Goal: Task Accomplishment & Management: Complete application form

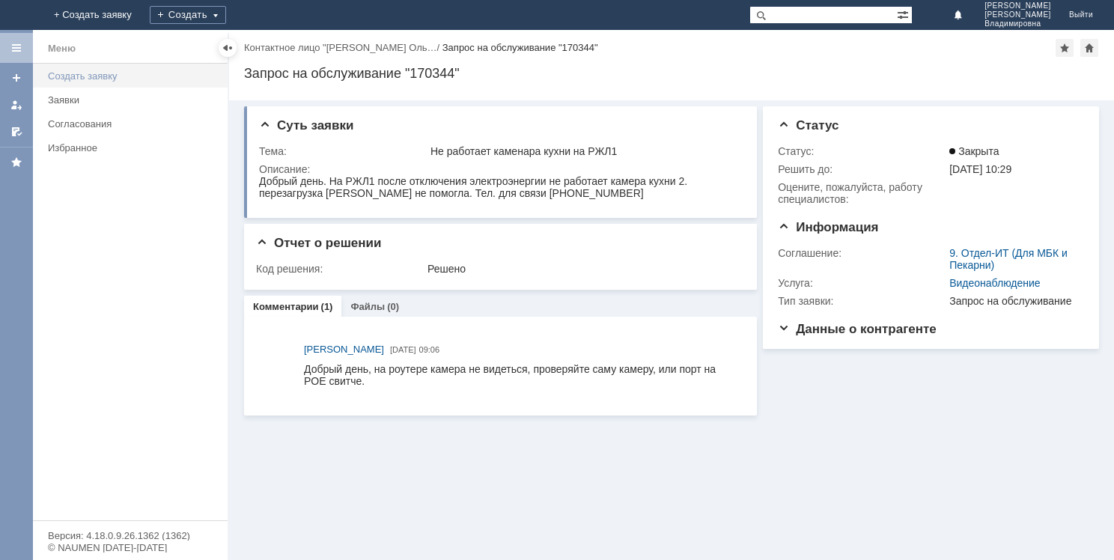
click at [126, 76] on div "Создать заявку" at bounding box center [133, 75] width 171 height 11
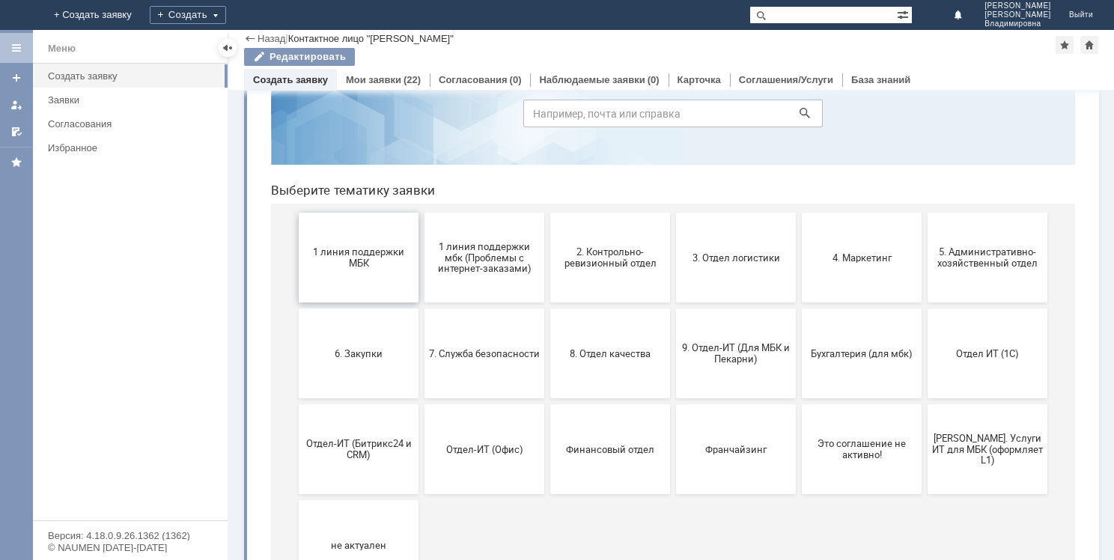
scroll to position [145, 0]
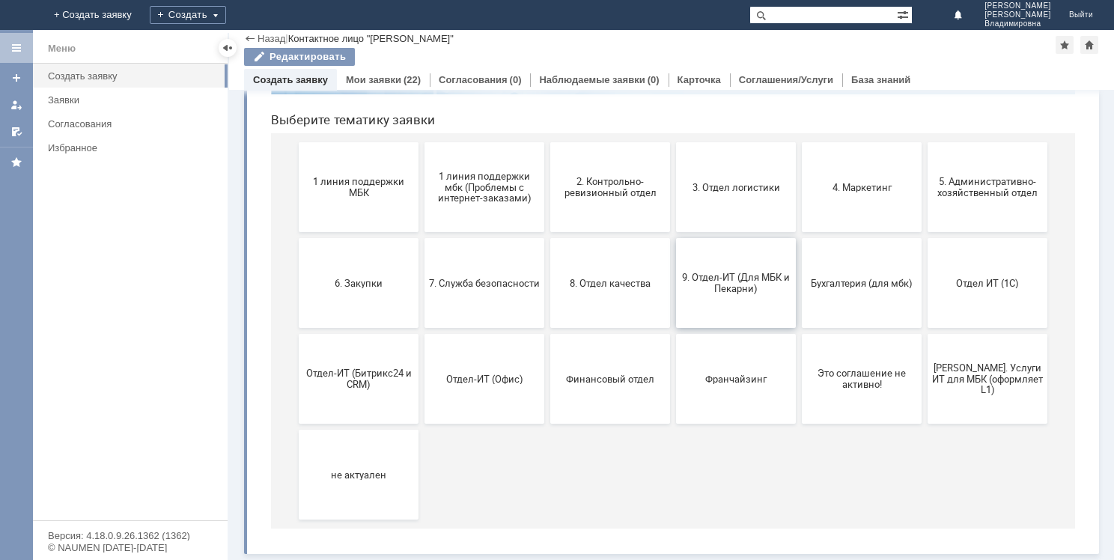
click at [690, 276] on span "9. Отдел-ИТ (Для МБК и Пекарни)" at bounding box center [735, 283] width 111 height 22
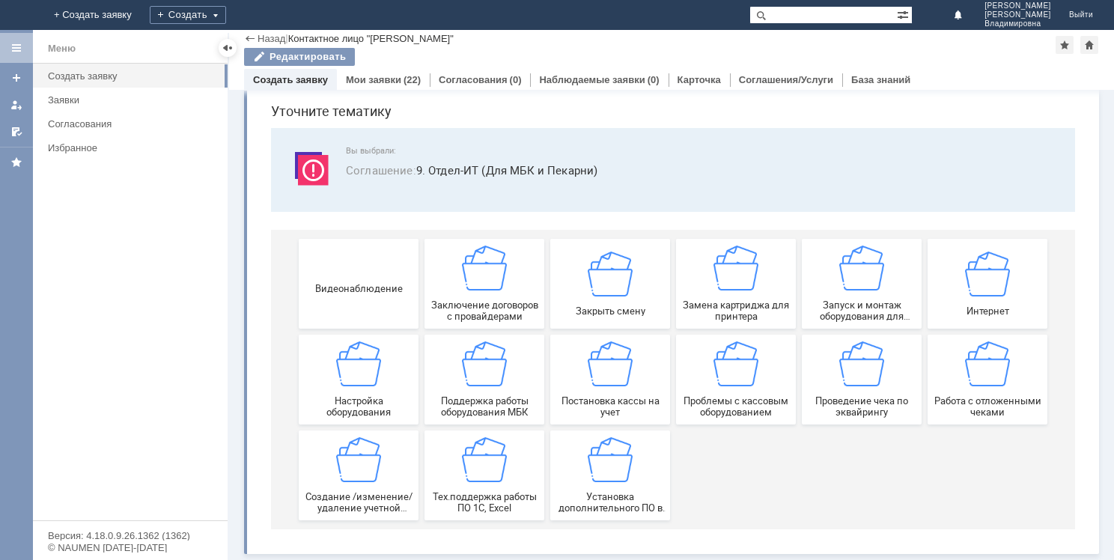
scroll to position [51, 0]
click at [619, 353] on img at bounding box center [609, 363] width 45 height 45
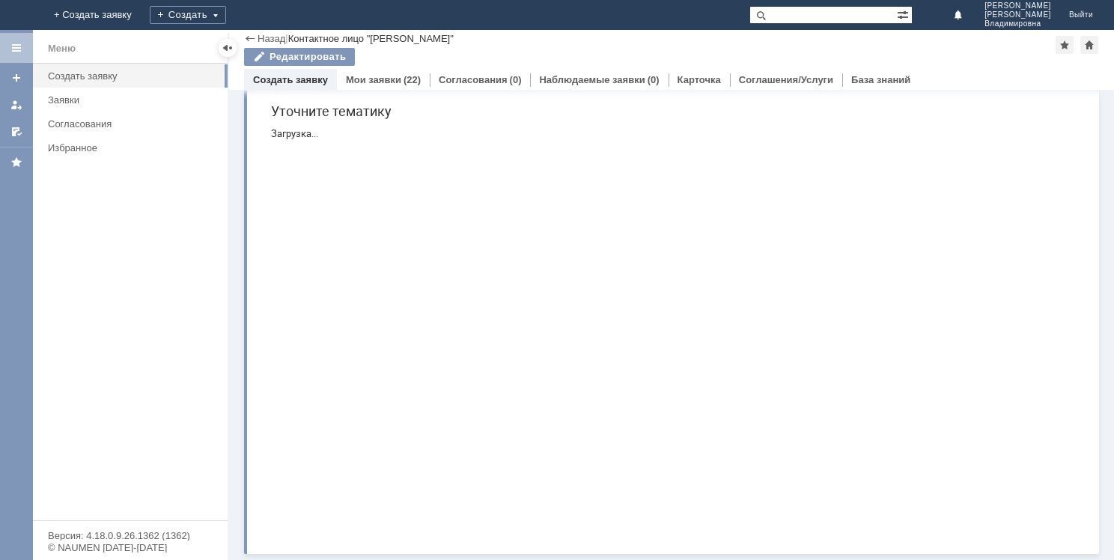
scroll to position [0, 0]
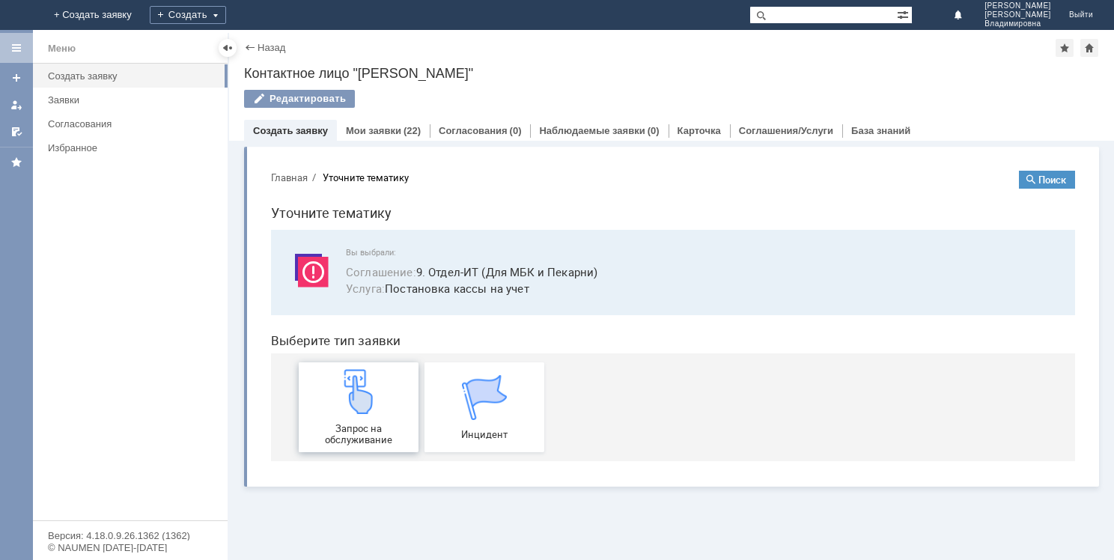
click at [364, 400] on img at bounding box center [358, 391] width 45 height 45
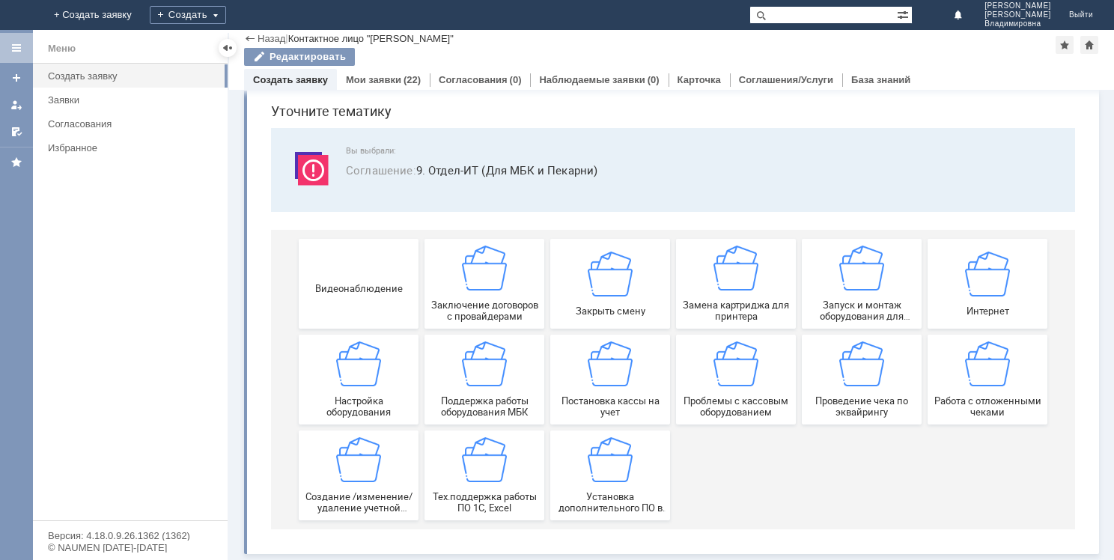
scroll to position [51, 0]
click at [599, 485] on div "Установка дополнительного ПО в МБК" at bounding box center [610, 475] width 111 height 76
click at [382, 395] on span "Настройка оборудования" at bounding box center [358, 406] width 111 height 22
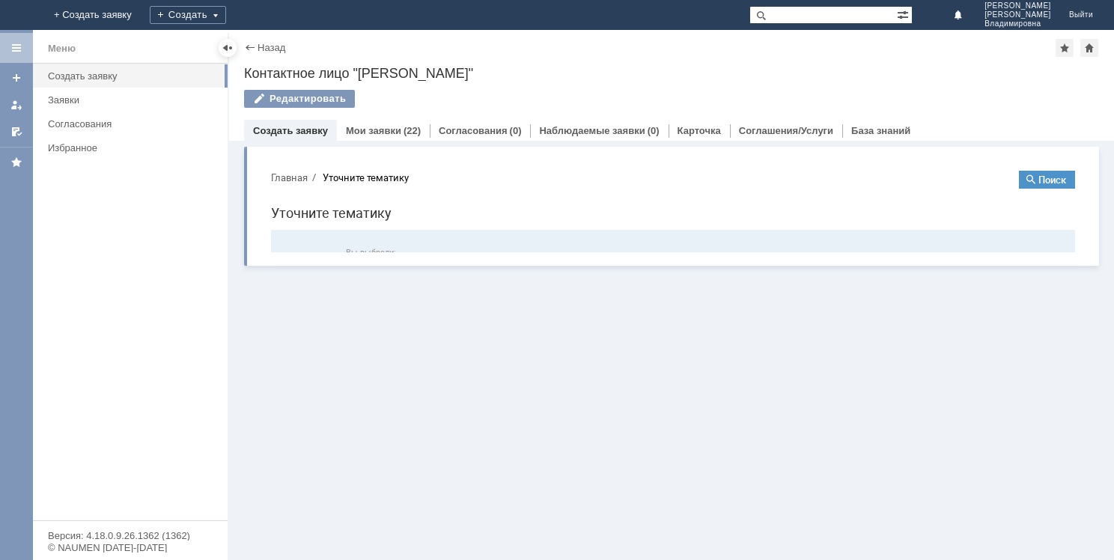
scroll to position [0, 0]
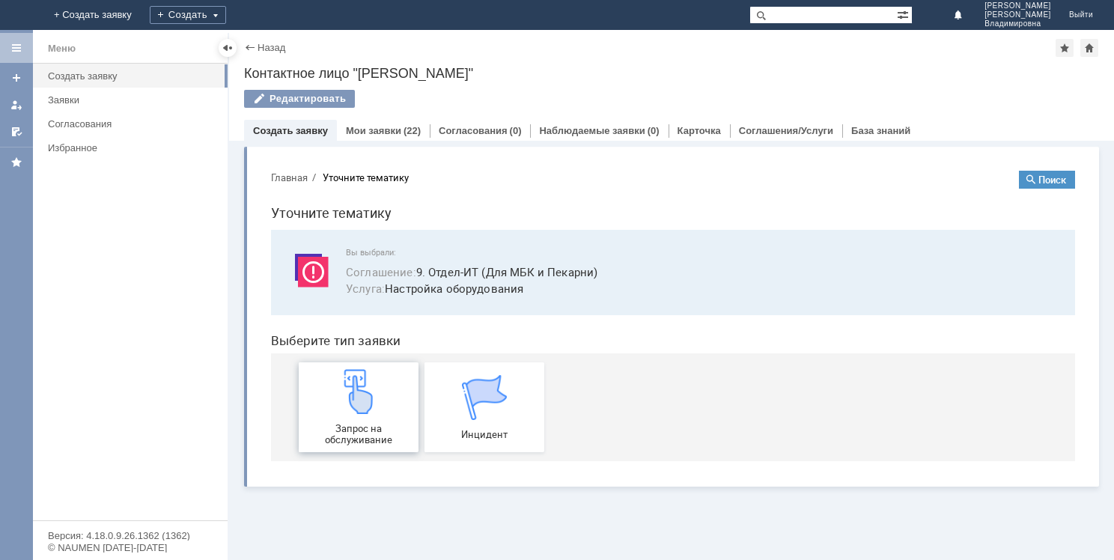
click at [377, 414] on div "Запрос на обслуживание" at bounding box center [358, 407] width 111 height 76
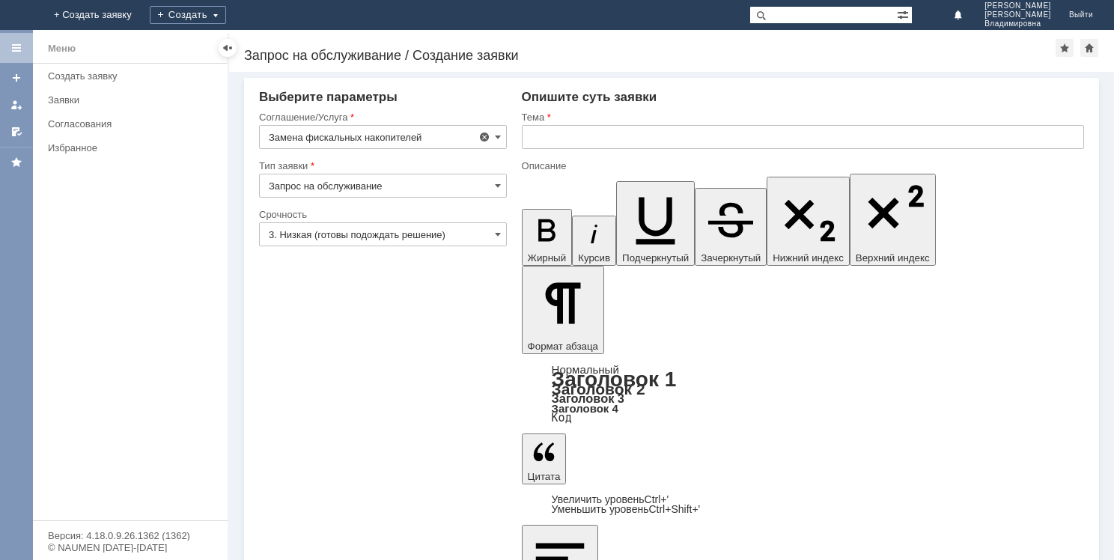
type input "Постановка кассы на учет"
click at [431, 141] on input "Постановка кассы на учет" at bounding box center [383, 137] width 248 height 24
click at [425, 235] on input "3. Низкая (готовы подождать решение)" at bounding box center [383, 234] width 248 height 24
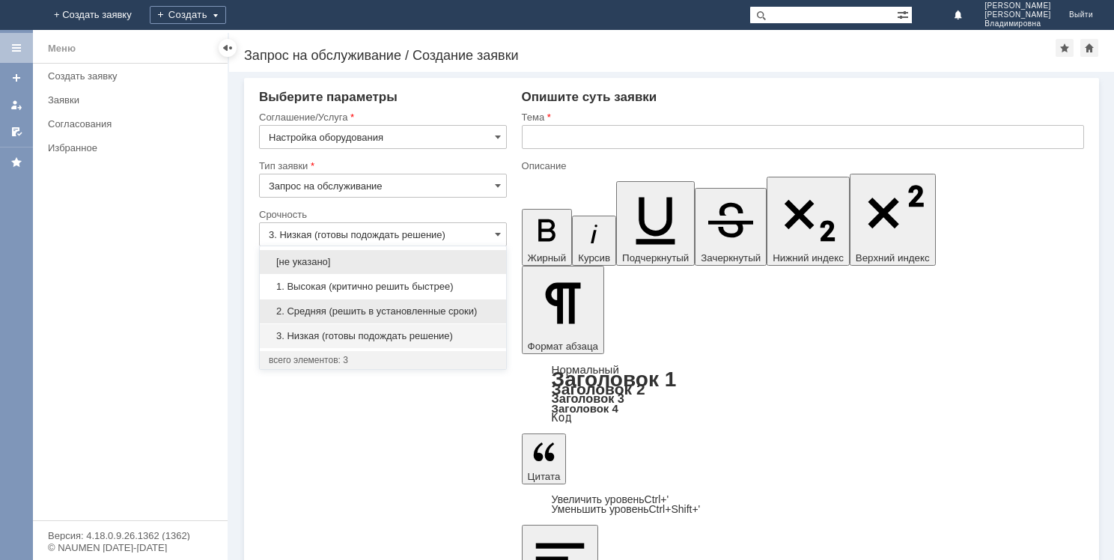
click at [370, 311] on span "2. Средняя (решить в установленные сроки)" at bounding box center [383, 311] width 228 height 12
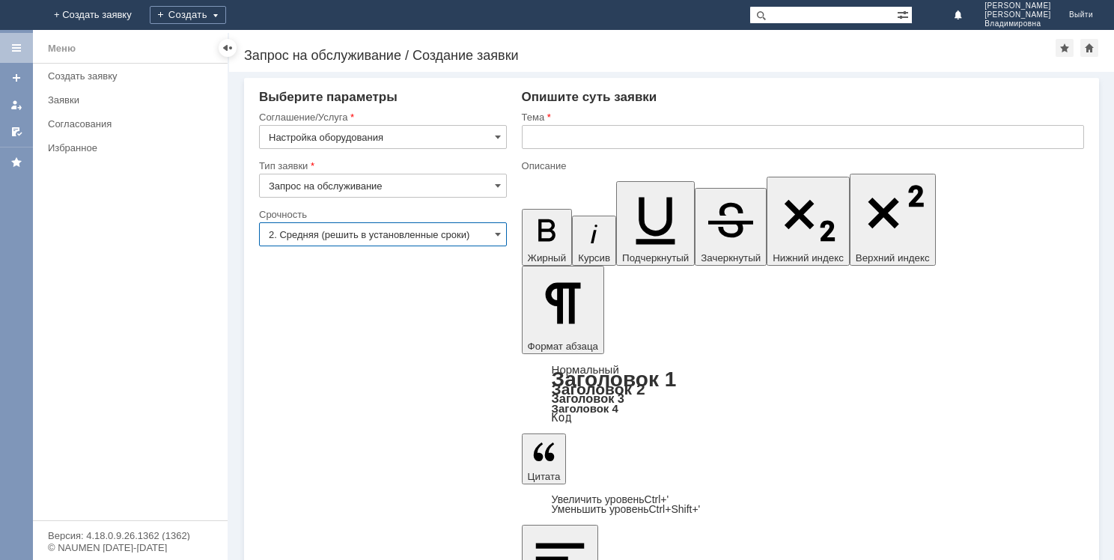
type input "2. Средняя (решить в установленные сроки)"
click at [606, 138] on input "text" at bounding box center [803, 137] width 562 height 24
type input "Х"
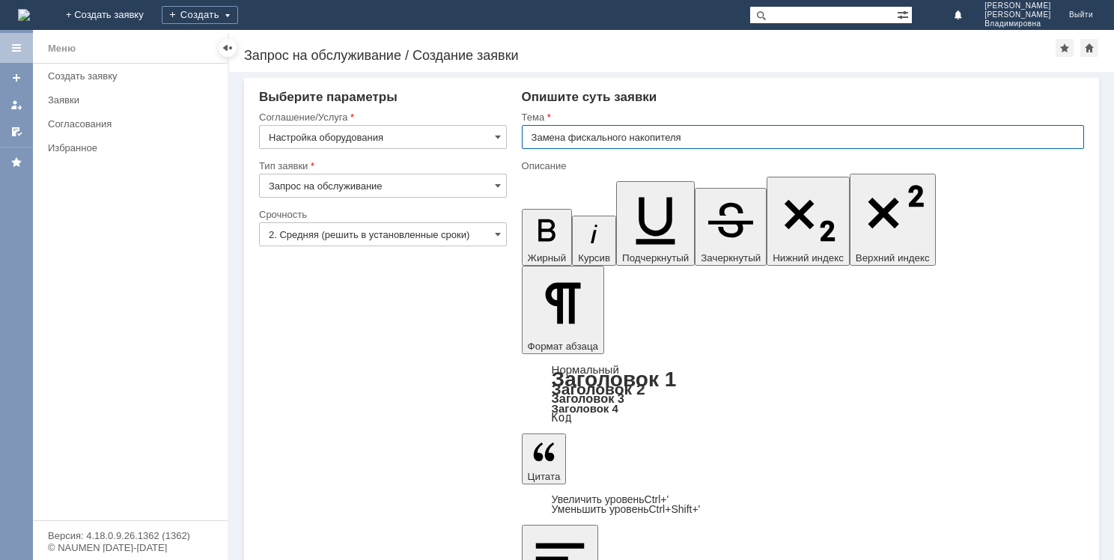
type input "Замена фискального накопителя"
